Goal: Navigation & Orientation: Find specific page/section

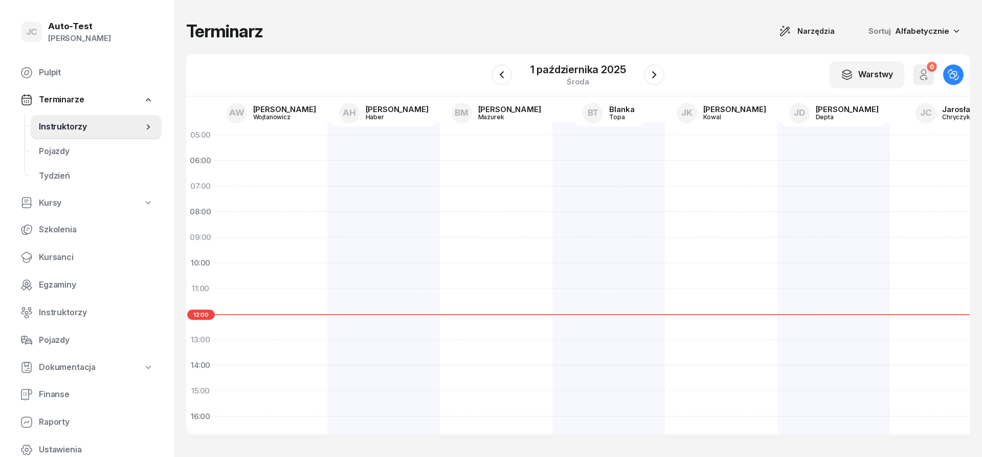
click at [279, 28] on div "Terminarz Narzędzia Sortuj Alfabetycznie" at bounding box center [577, 30] width 783 height 21
click at [324, 29] on div "Terminarz Narzędzia Sortuj Alfabetycznie" at bounding box center [577, 30] width 783 height 21
click at [210, 35] on h1 "Terminarz" at bounding box center [224, 31] width 77 height 18
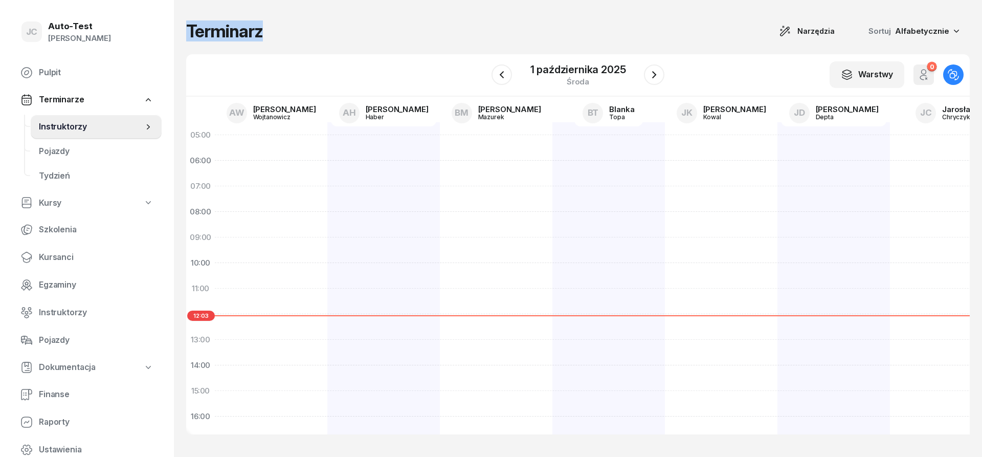
click at [209, 35] on h1 "Terminarz" at bounding box center [224, 31] width 77 height 18
click at [252, 38] on h1 "Terminarz" at bounding box center [224, 31] width 77 height 18
click at [253, 38] on h1 "Terminarz" at bounding box center [224, 31] width 77 height 18
click at [258, 34] on h1 "Terminarz" at bounding box center [224, 31] width 77 height 18
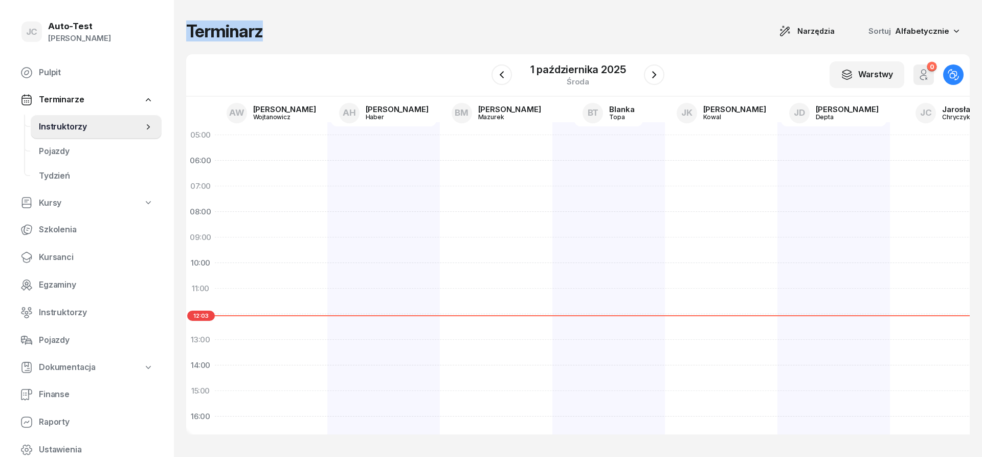
click at [262, 34] on h1 "Terminarz" at bounding box center [224, 31] width 77 height 18
click at [262, 33] on h1 "Terminarz" at bounding box center [224, 31] width 77 height 18
click at [267, 33] on div "Terminarz Narzędzia Sortuj Alfabetycznie" at bounding box center [577, 30] width 783 height 21
